Goal: Find specific page/section: Find specific page/section

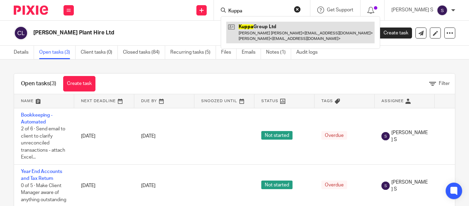
type input "Kuppa"
click at [286, 33] on link at bounding box center [300, 32] width 148 height 21
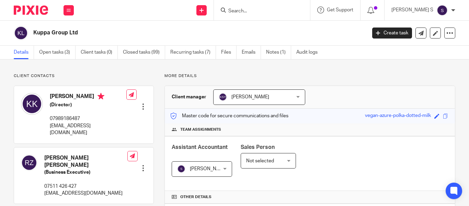
click at [443, 117] on span at bounding box center [445, 115] width 5 height 5
click at [443, 118] on span at bounding box center [445, 115] width 5 height 5
click at [256, 11] on input "Search" at bounding box center [259, 11] width 62 height 6
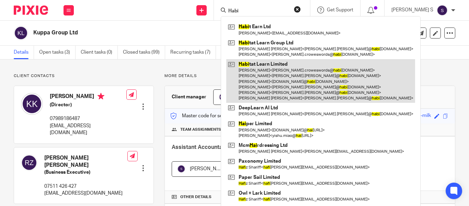
type input "Habi"
click at [303, 61] on link at bounding box center [320, 81] width 189 height 44
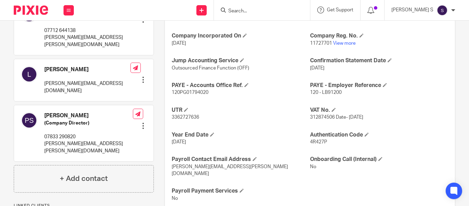
scroll to position [275, 0]
drag, startPoint x: 319, startPoint y: 89, endPoint x: 340, endPoint y: 94, distance: 20.9
click at [340, 94] on p "120 - LB91200" at bounding box center [379, 92] width 138 height 7
click at [339, 94] on p "120 - LB91200" at bounding box center [379, 92] width 138 height 7
click at [320, 90] on span "120 - LB91200" at bounding box center [326, 92] width 32 height 5
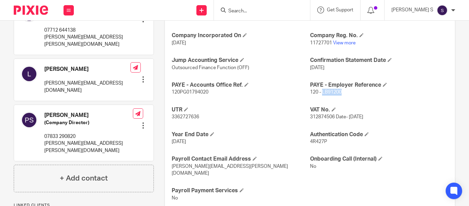
copy span "LB91200"
drag, startPoint x: 320, startPoint y: 90, endPoint x: 350, endPoint y: 92, distance: 30.3
click at [351, 92] on p "120 - LB91200" at bounding box center [379, 92] width 138 height 7
